Goal: Find specific page/section: Find specific page/section

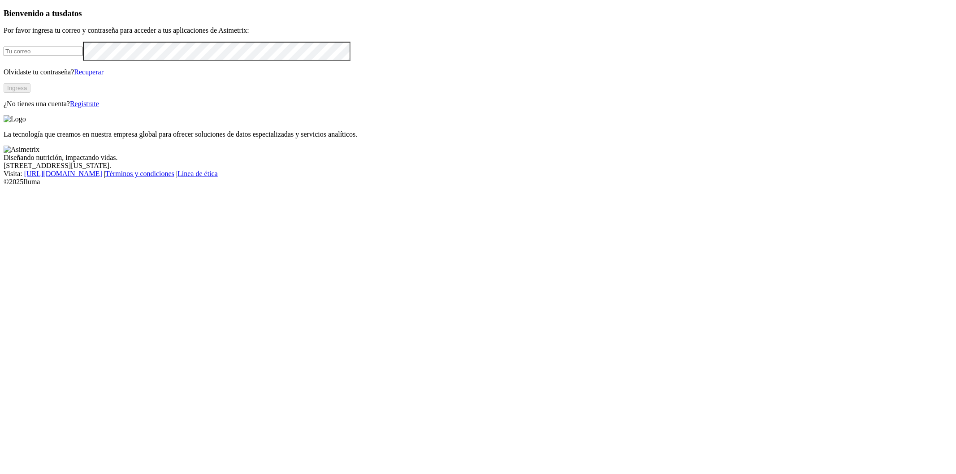
type input "[PERSON_NAME][EMAIL_ADDRESS][PERSON_NAME][PERSON_NAME][DOMAIN_NAME]"
click at [30, 93] on button "Ingresa" at bounding box center [17, 87] width 27 height 9
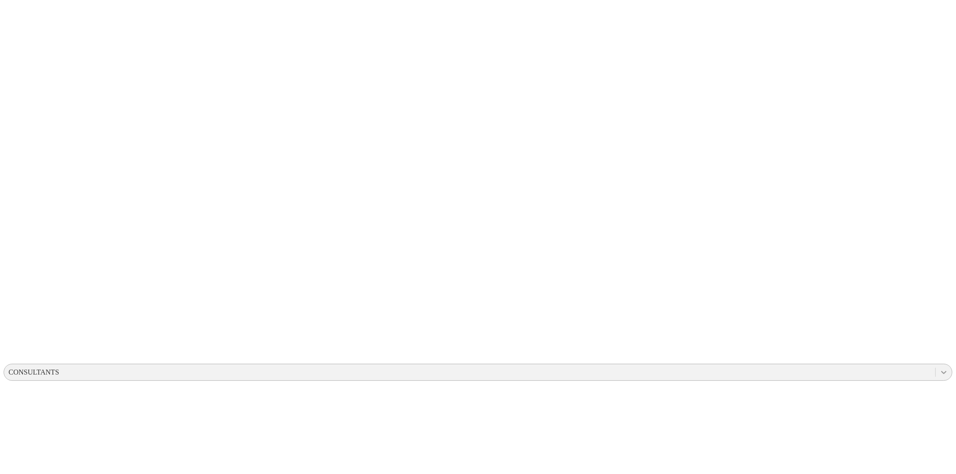
click at [935, 364] on div at bounding box center [943, 372] width 16 height 16
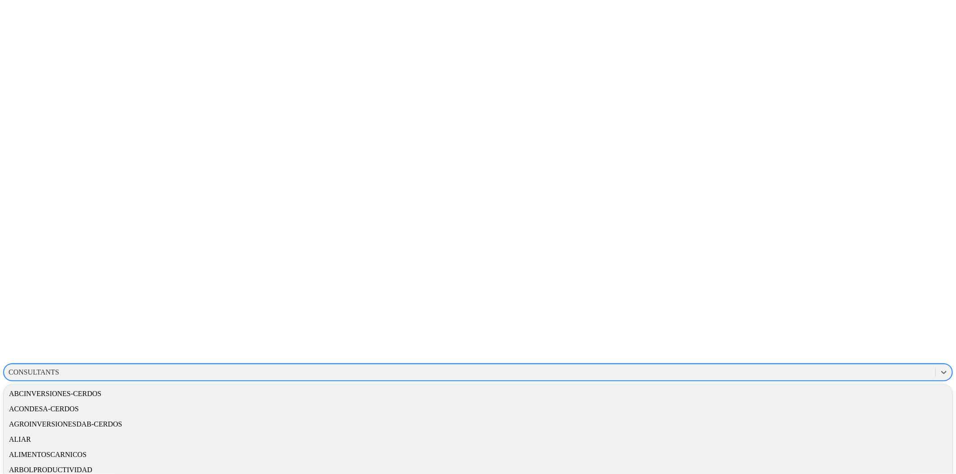
click at [820, 462] on div "ARBOLPRODUCTIVIDAD" at bounding box center [478, 469] width 948 height 15
